Goal: Check status: Check status

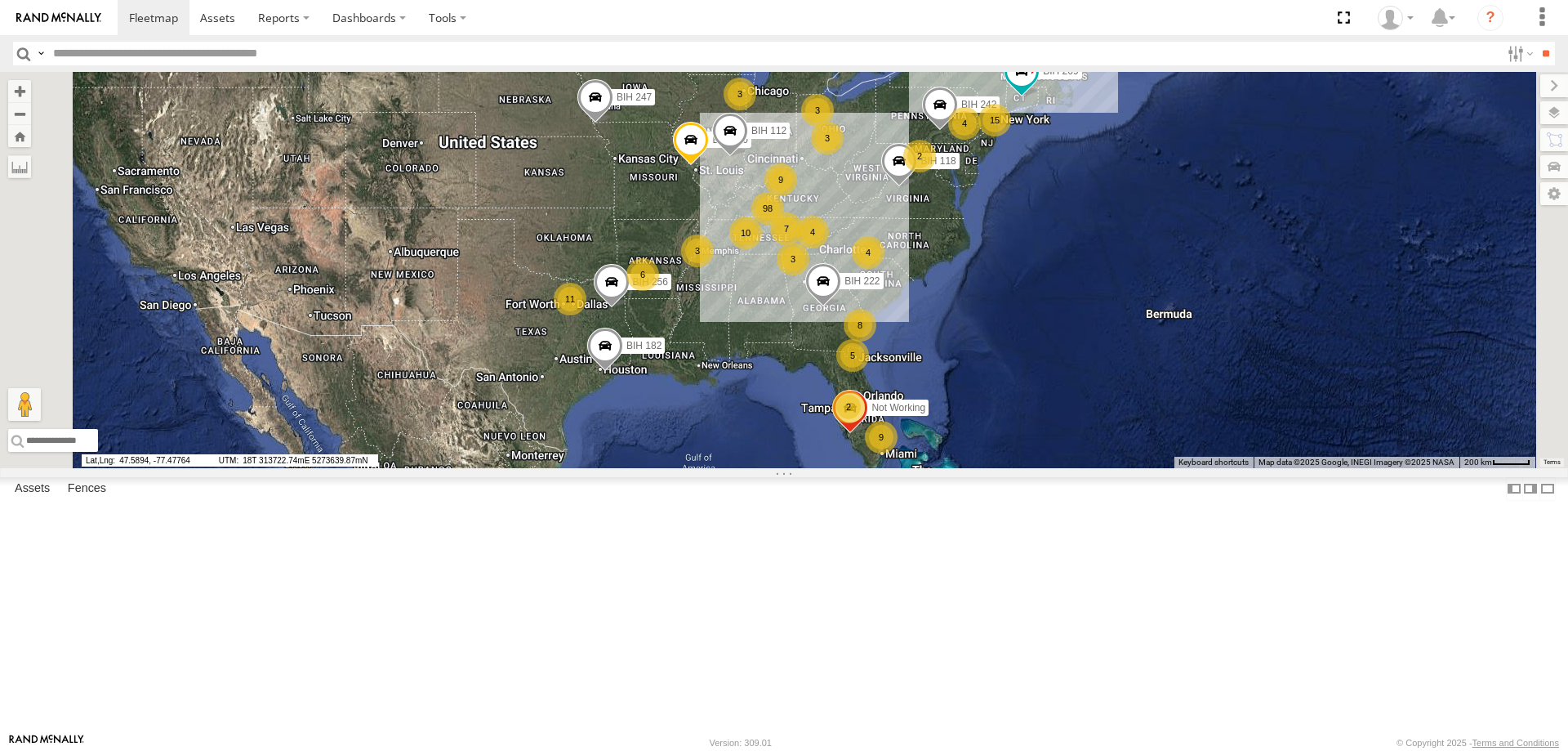
click at [862, 25] on section at bounding box center [840, 17] width 1447 height 35
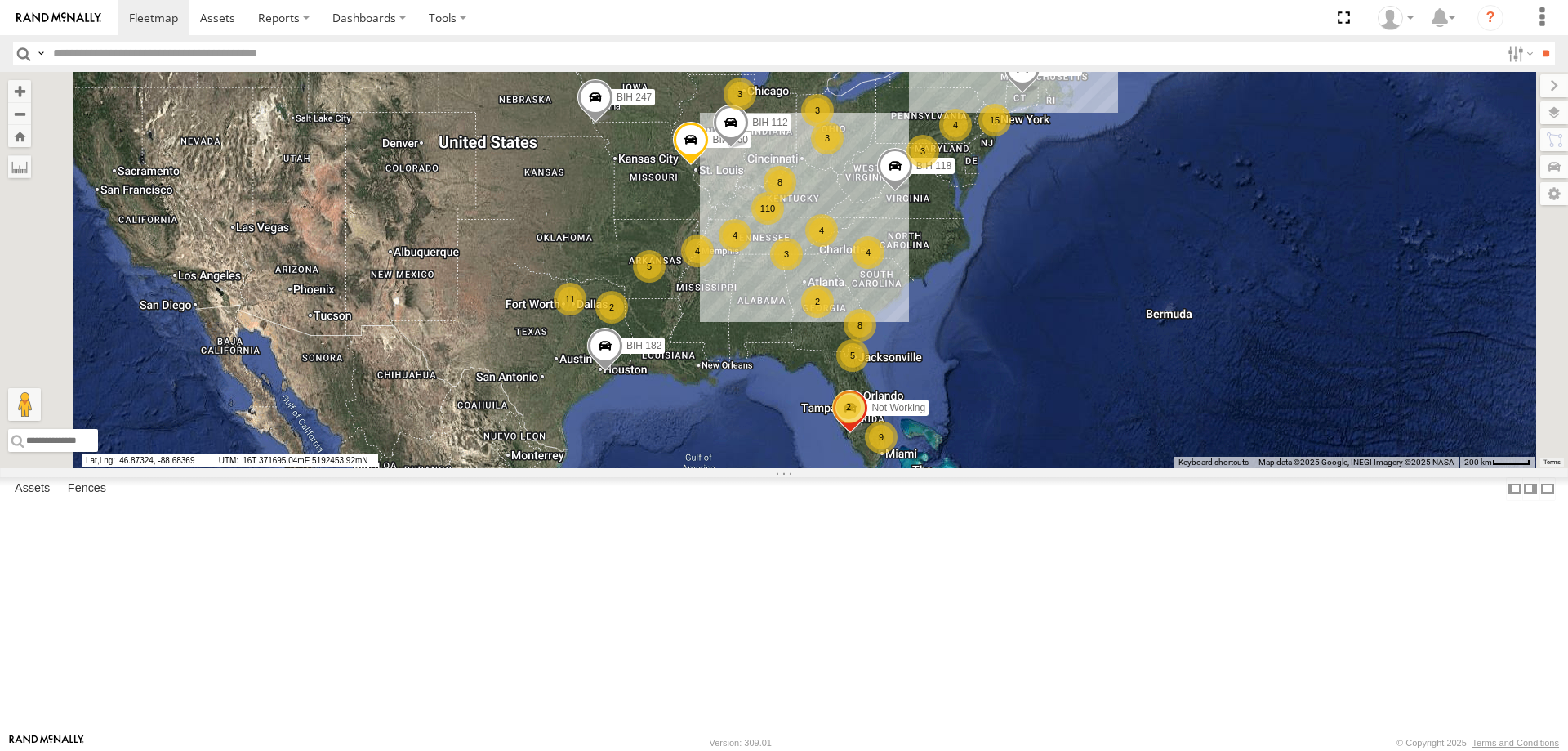
click at [666, 21] on section at bounding box center [840, 17] width 1447 height 35
click at [721, 23] on section at bounding box center [840, 17] width 1447 height 35
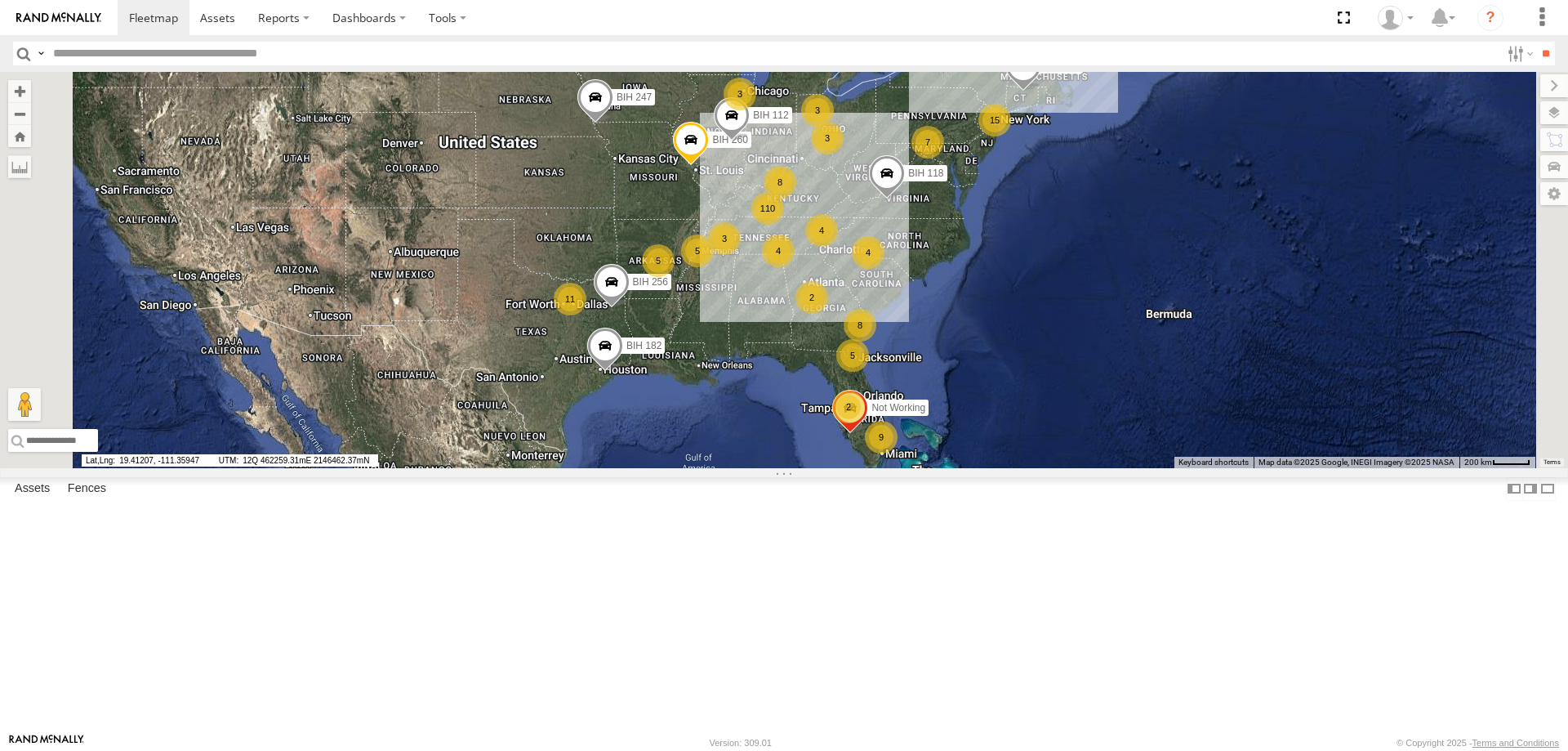
click at [808, 32] on section at bounding box center [840, 17] width 1447 height 35
click at [779, 14] on section at bounding box center [840, 17] width 1447 height 35
click at [778, 30] on section at bounding box center [840, 17] width 1447 height 35
click at [777, 30] on section at bounding box center [840, 17] width 1447 height 35
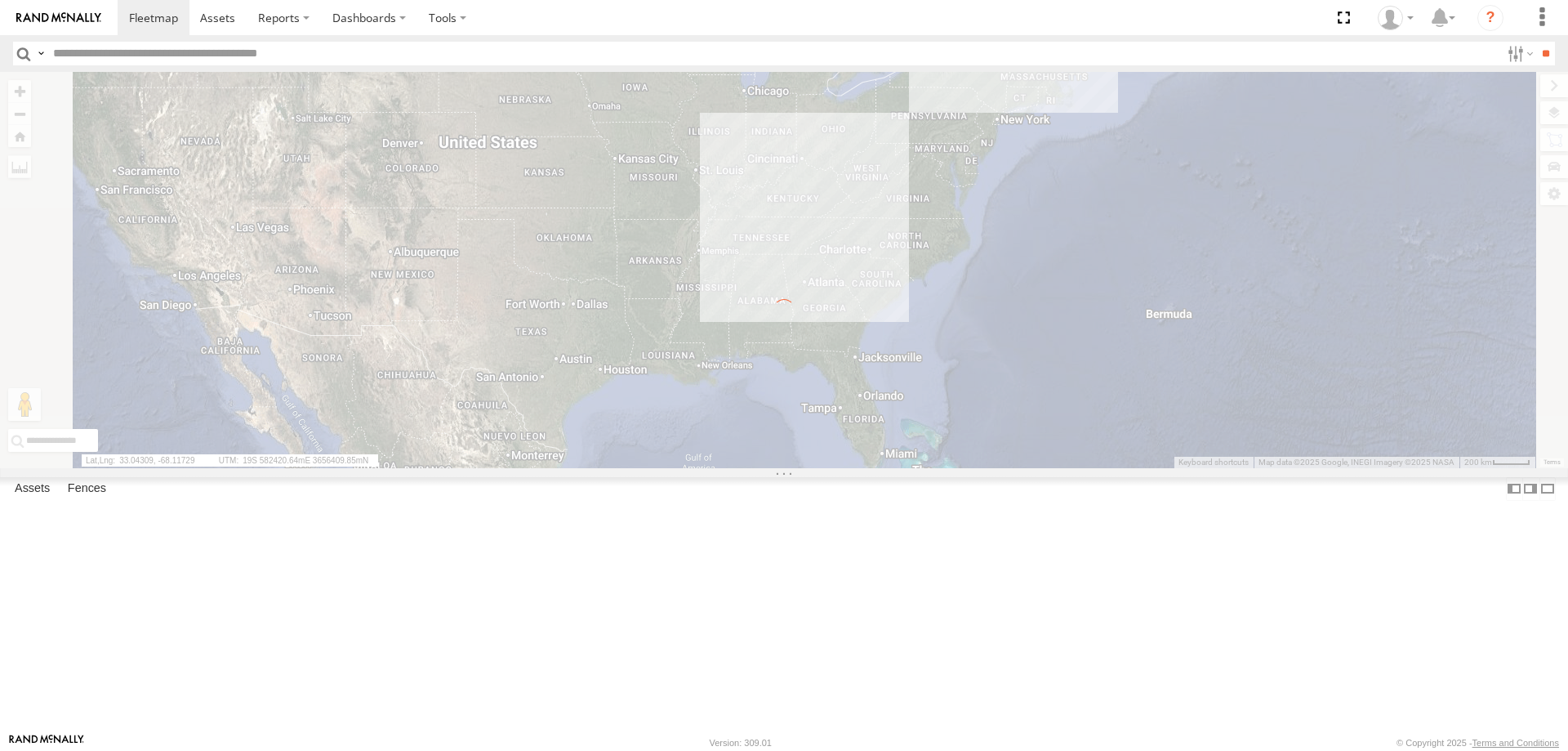
click at [817, 21] on section at bounding box center [840, 17] width 1447 height 35
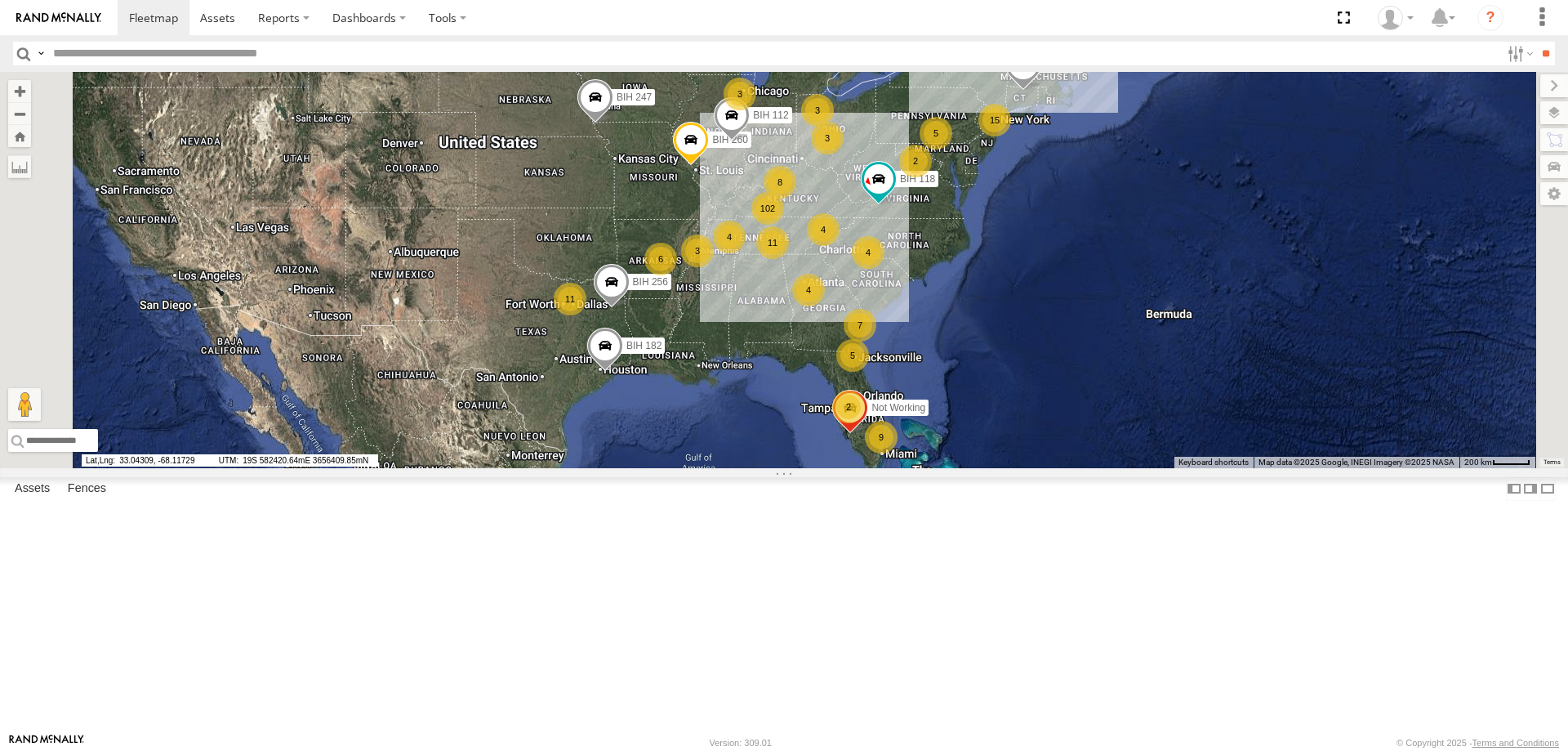
click at [716, 8] on section at bounding box center [840, 17] width 1447 height 35
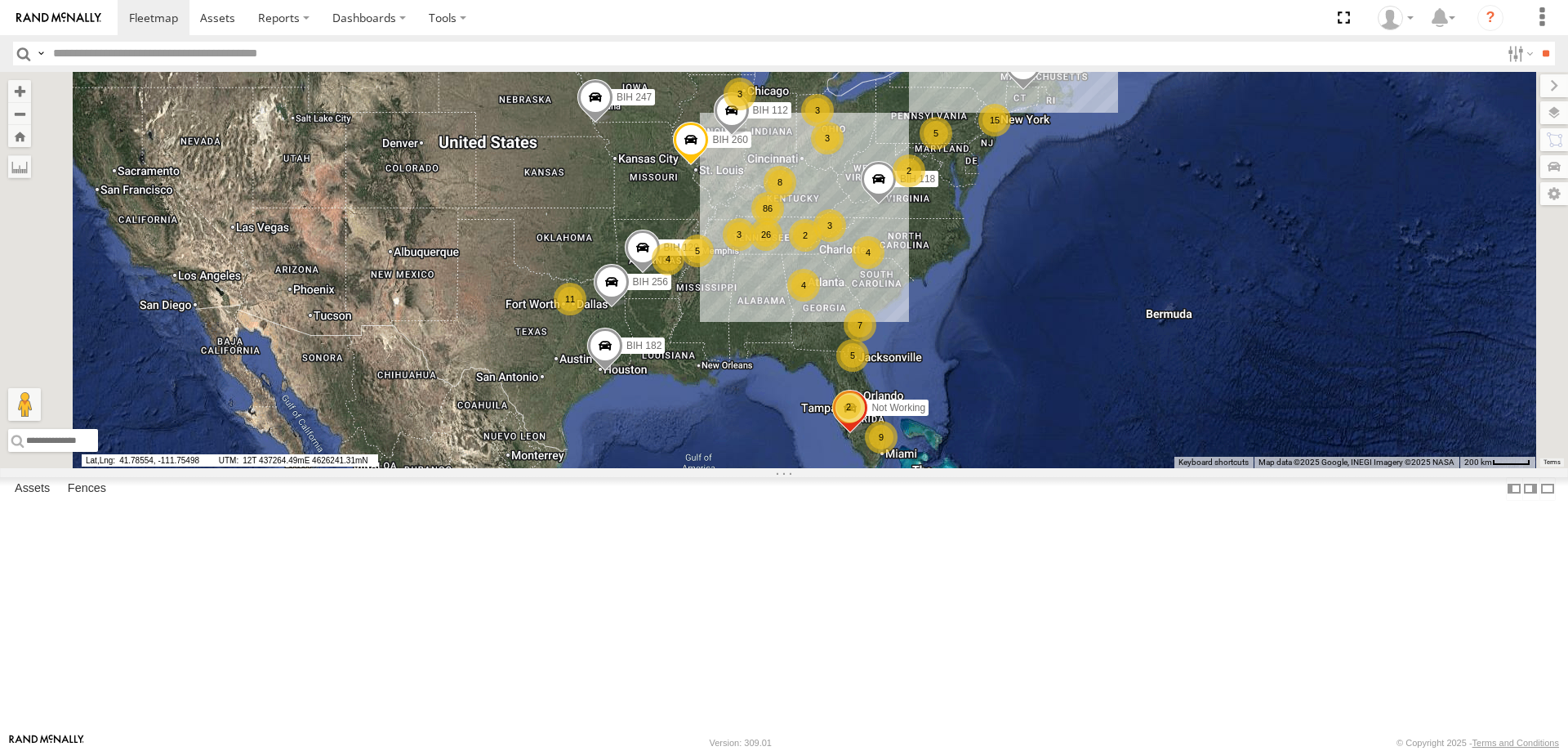
click at [725, 15] on section at bounding box center [840, 17] width 1447 height 35
click at [101, 58] on input "text" at bounding box center [774, 53] width 1454 height 24
type input "*******"
click at [1536, 42] on input "**" at bounding box center [1545, 53] width 19 height 24
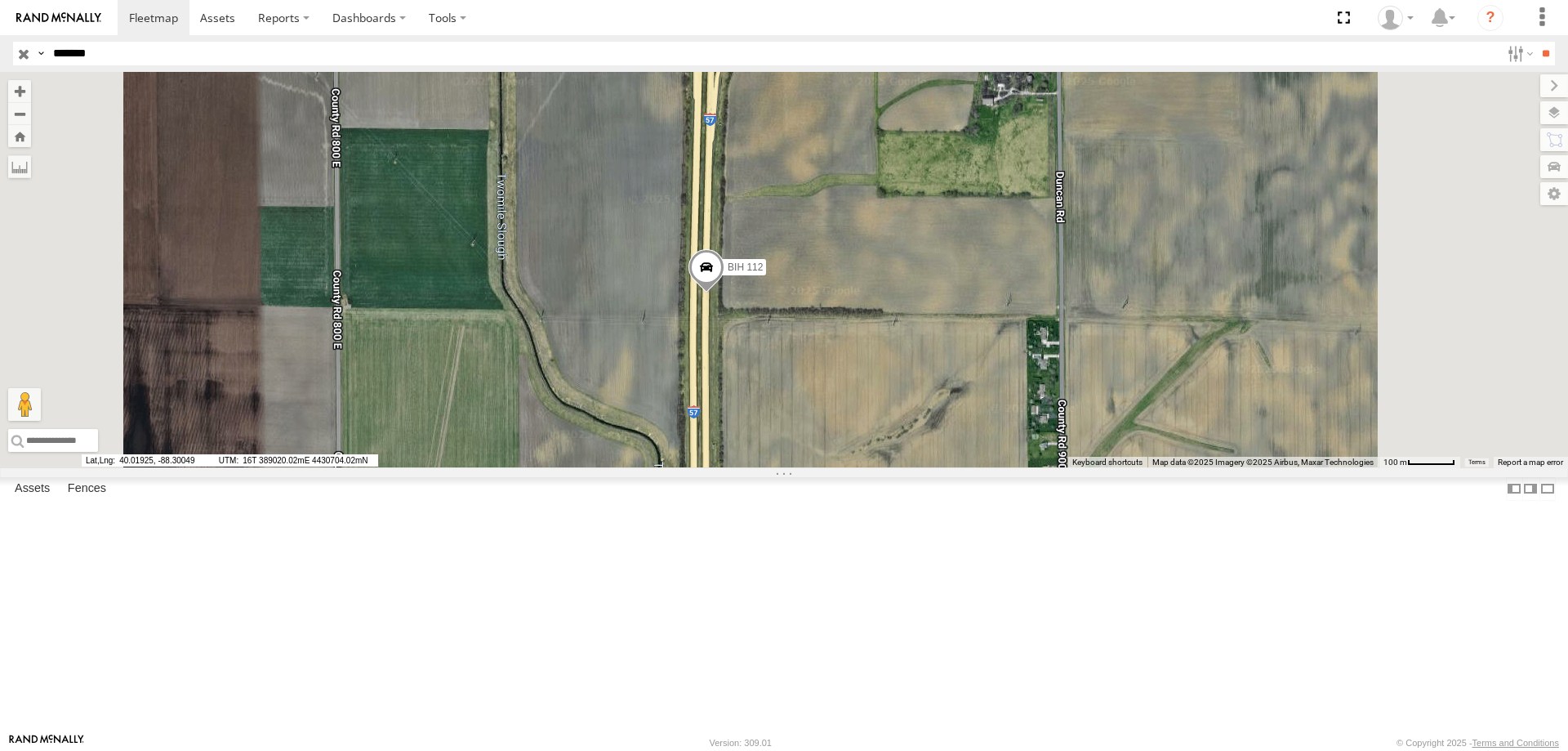
drag, startPoint x: 1035, startPoint y: 387, endPoint x: 1026, endPoint y: 345, distance: 43.0
click at [1026, 345] on div "BIH 112" at bounding box center [784, 270] width 1568 height 396
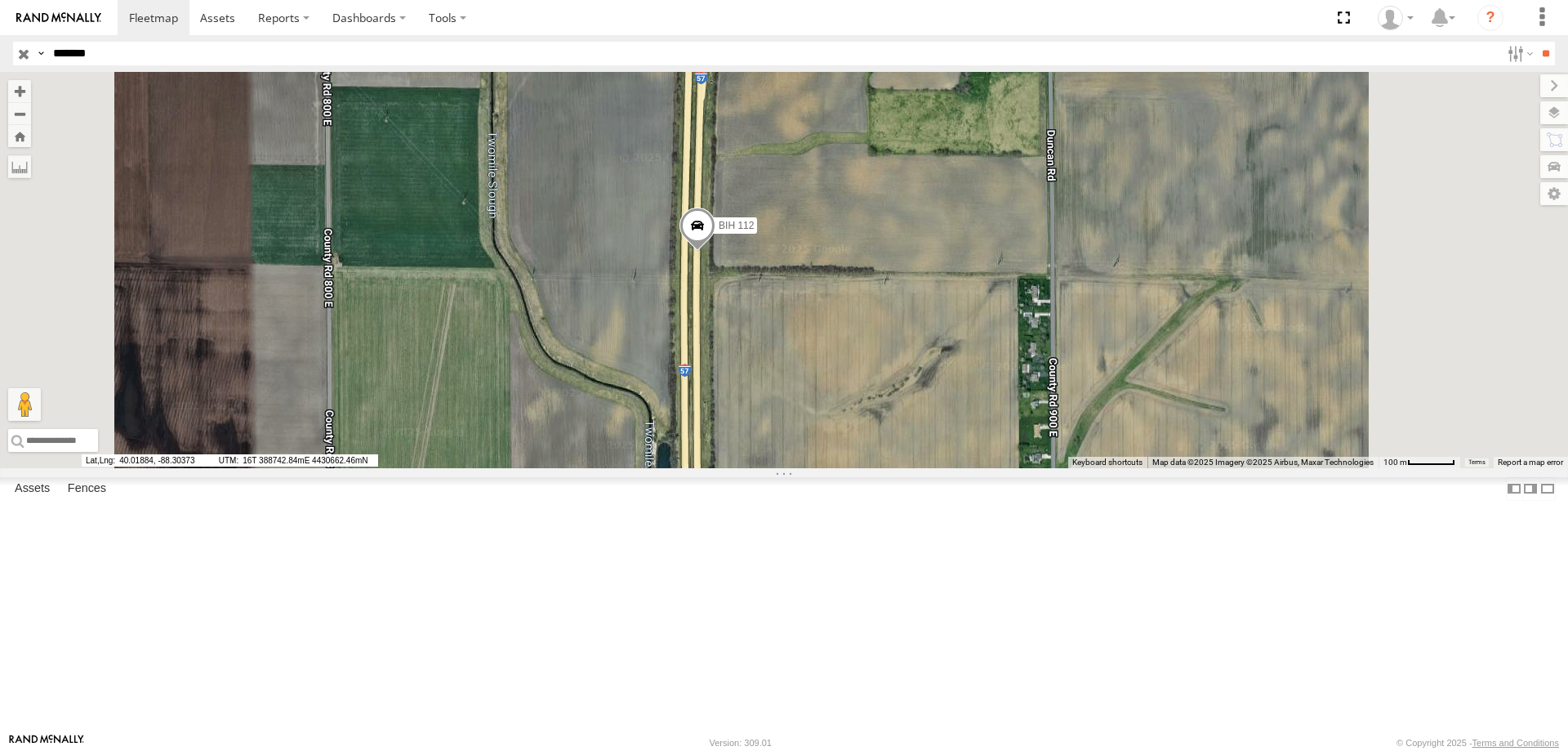
click at [715, 252] on span at bounding box center [697, 230] width 36 height 44
drag, startPoint x: 606, startPoint y: 730, endPoint x: 528, endPoint y: 728, distance: 78.0
click at [213, 466] on span "40.0115, -88.31152" at bounding box center [147, 460] width 130 height 12
copy span "40.0115, -88.31152"
click at [715, 252] on span at bounding box center [697, 230] width 36 height 44
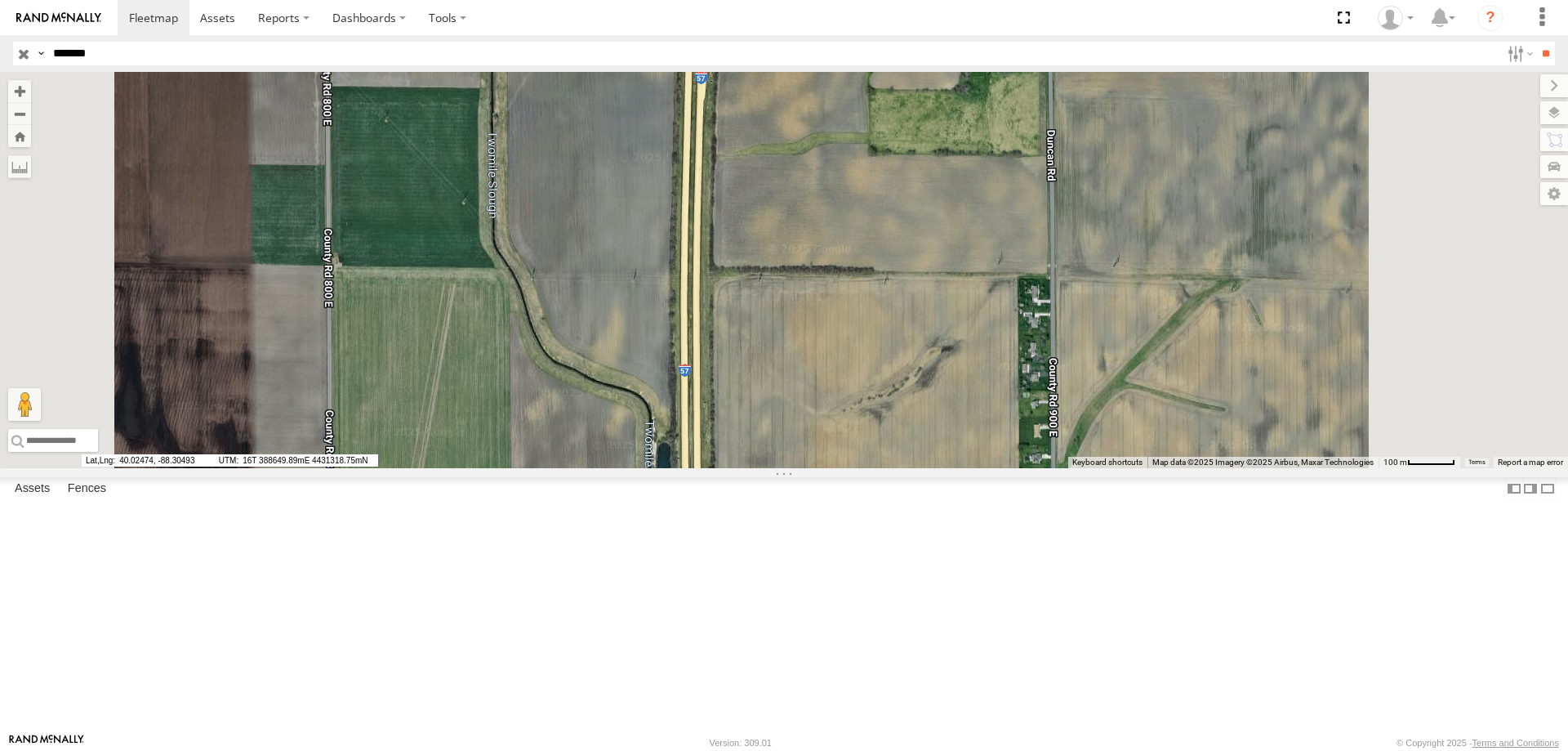
click at [731, 38] on header "Search Query Asset ID Asset Label Registration Manufacturer Model VIN Job ID" at bounding box center [784, 53] width 1568 height 37
click at [740, 21] on section at bounding box center [840, 17] width 1447 height 35
